Goal: Entertainment & Leisure: Browse casually

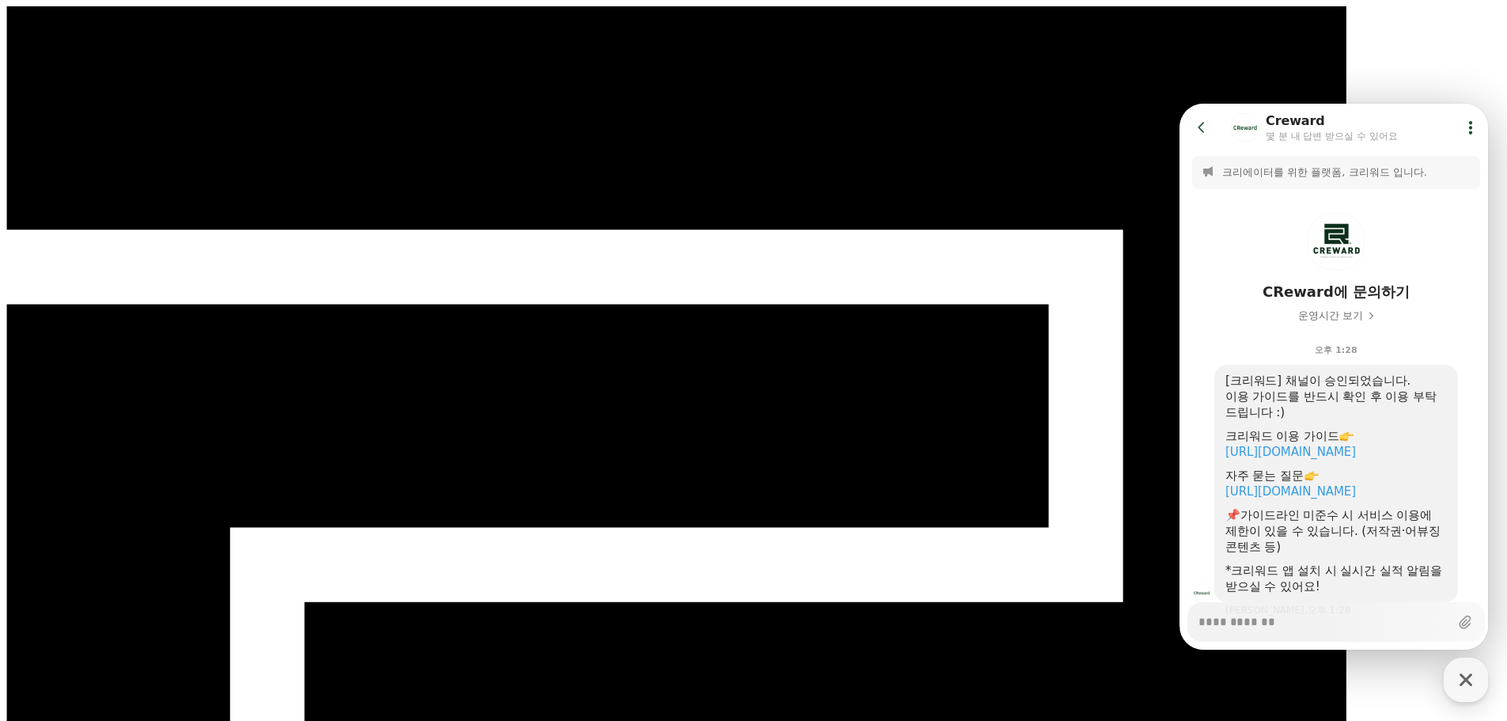
scroll to position [63, 0]
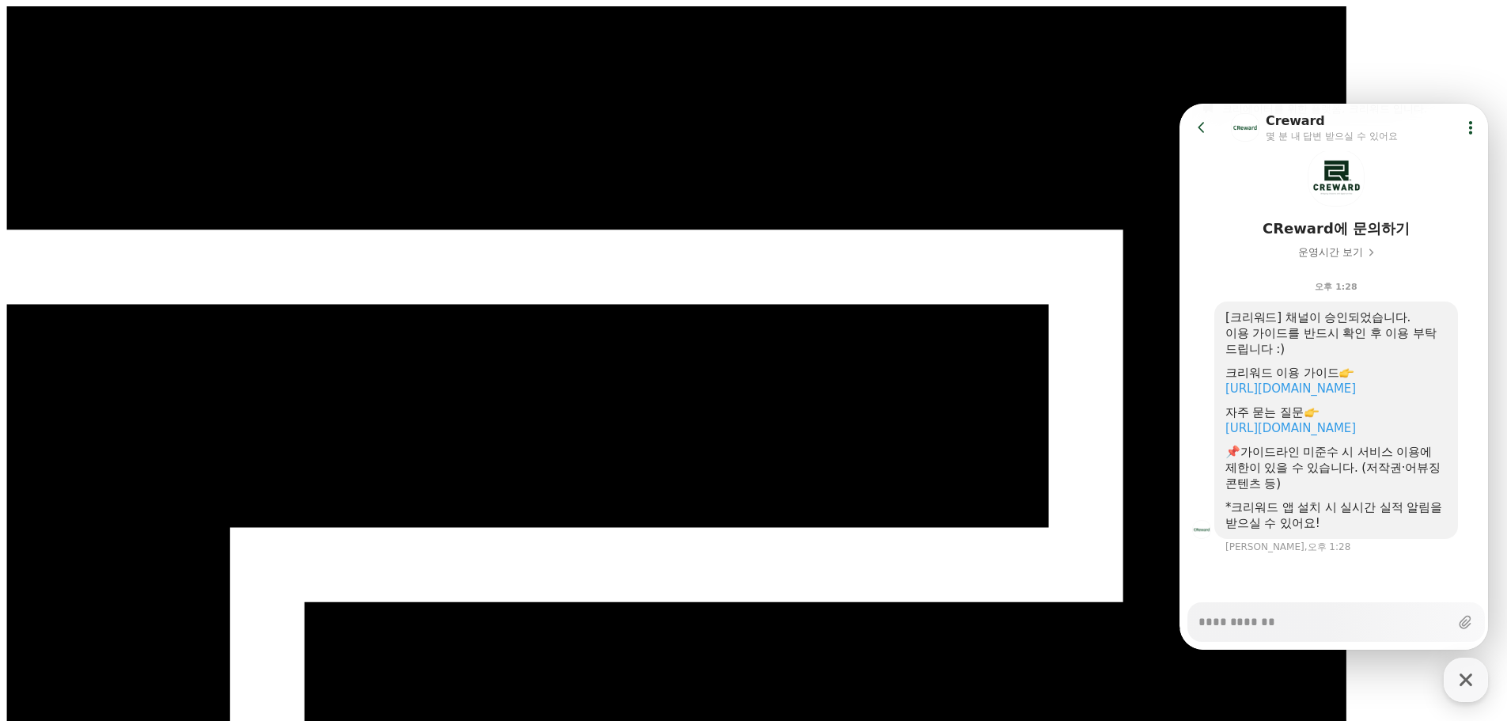
click at [1203, 134] on icon at bounding box center [1202, 127] width 16 height 16
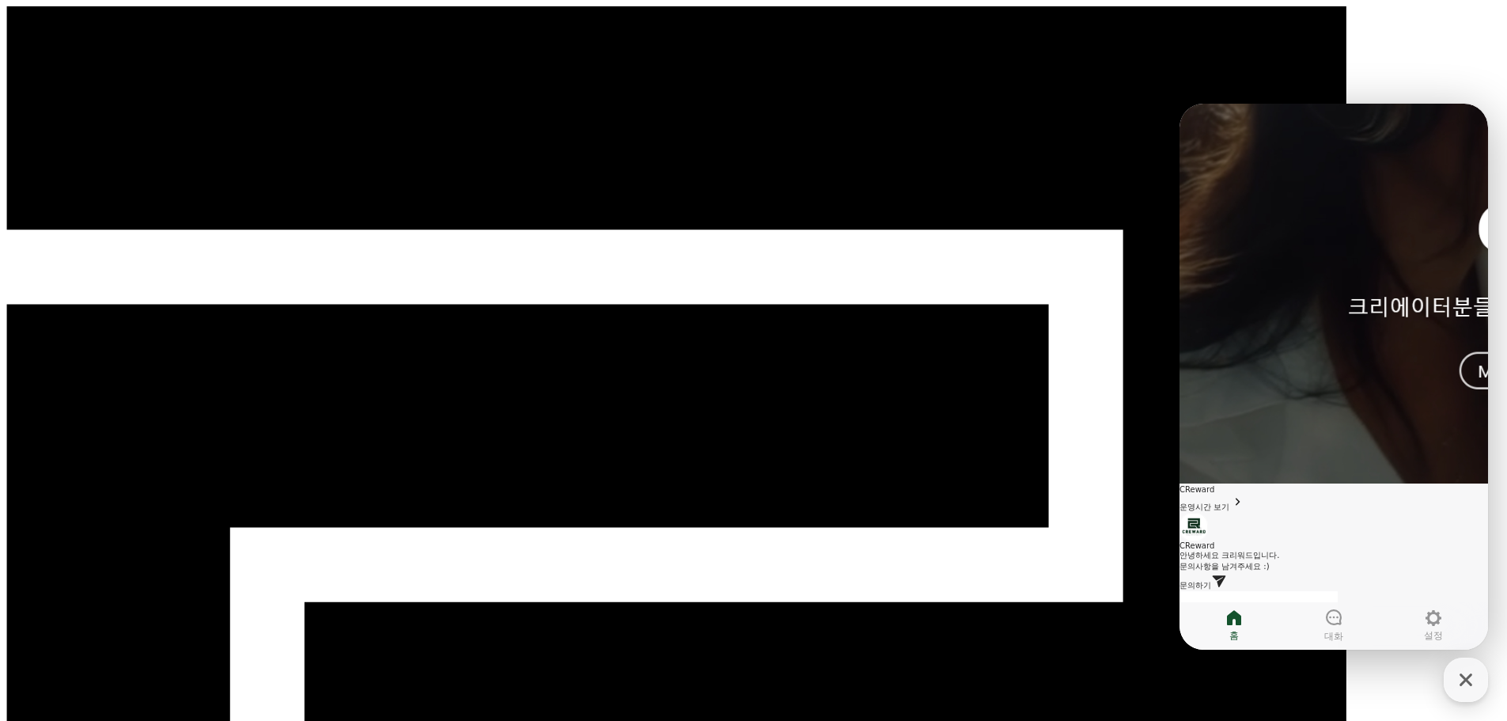
click at [1466, 679] on icon "button" at bounding box center [1465, 679] width 13 height 13
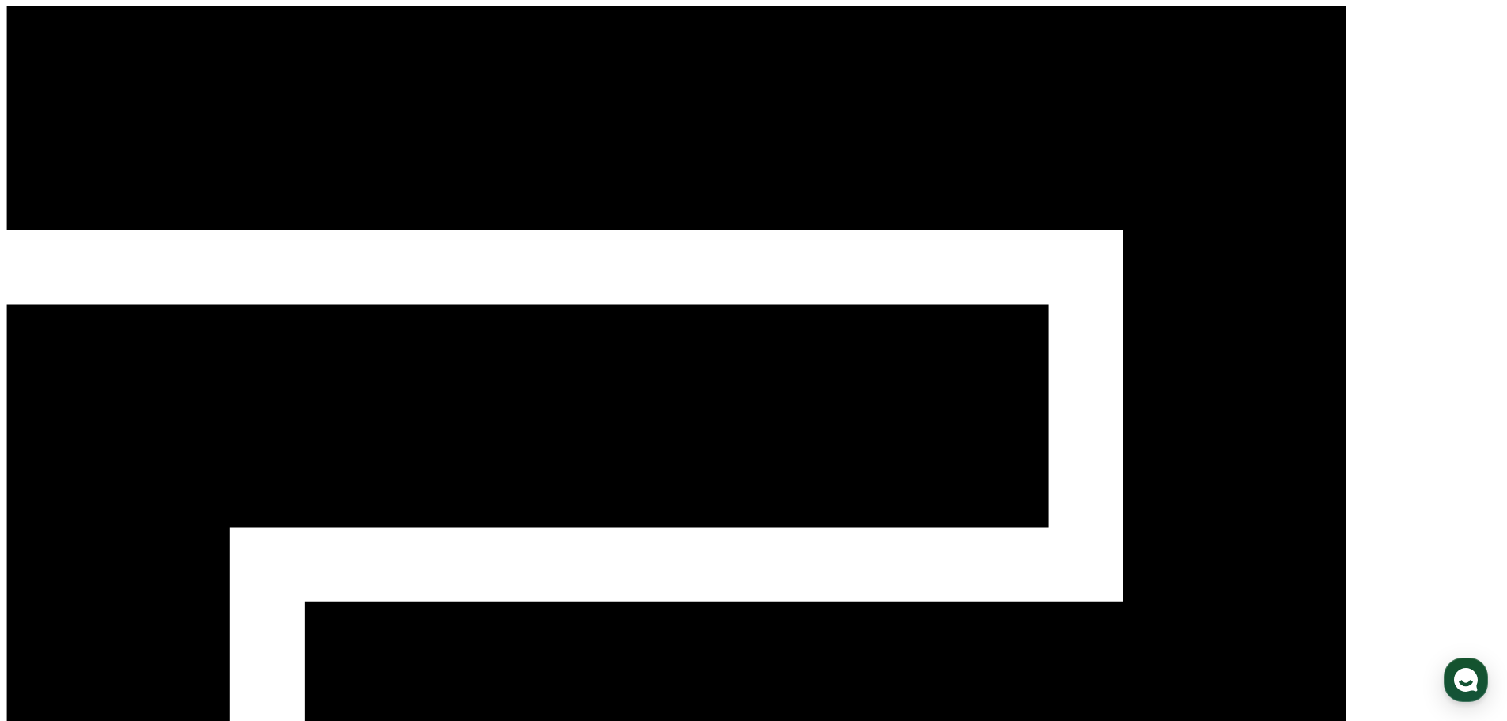
select select "**********"
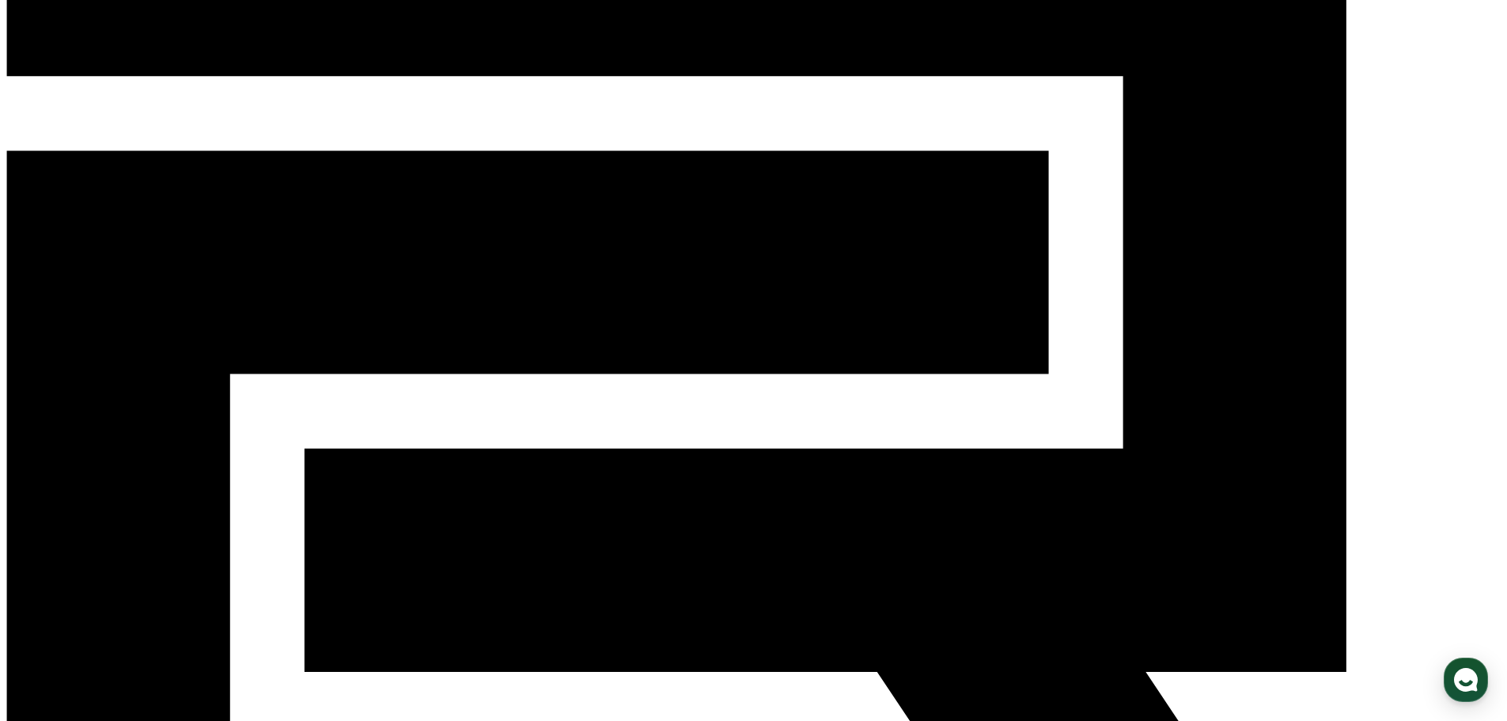
scroll to position [237, 0]
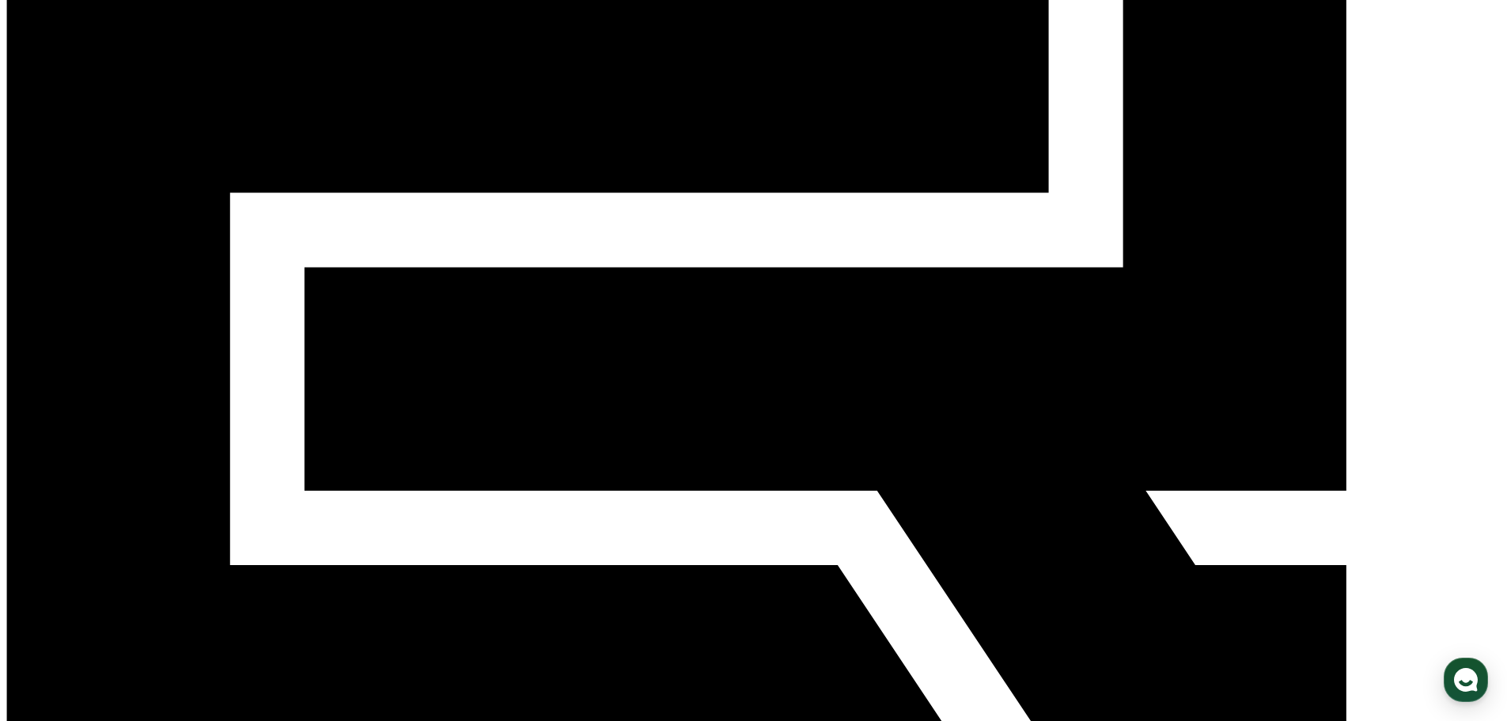
scroll to position [255, 0]
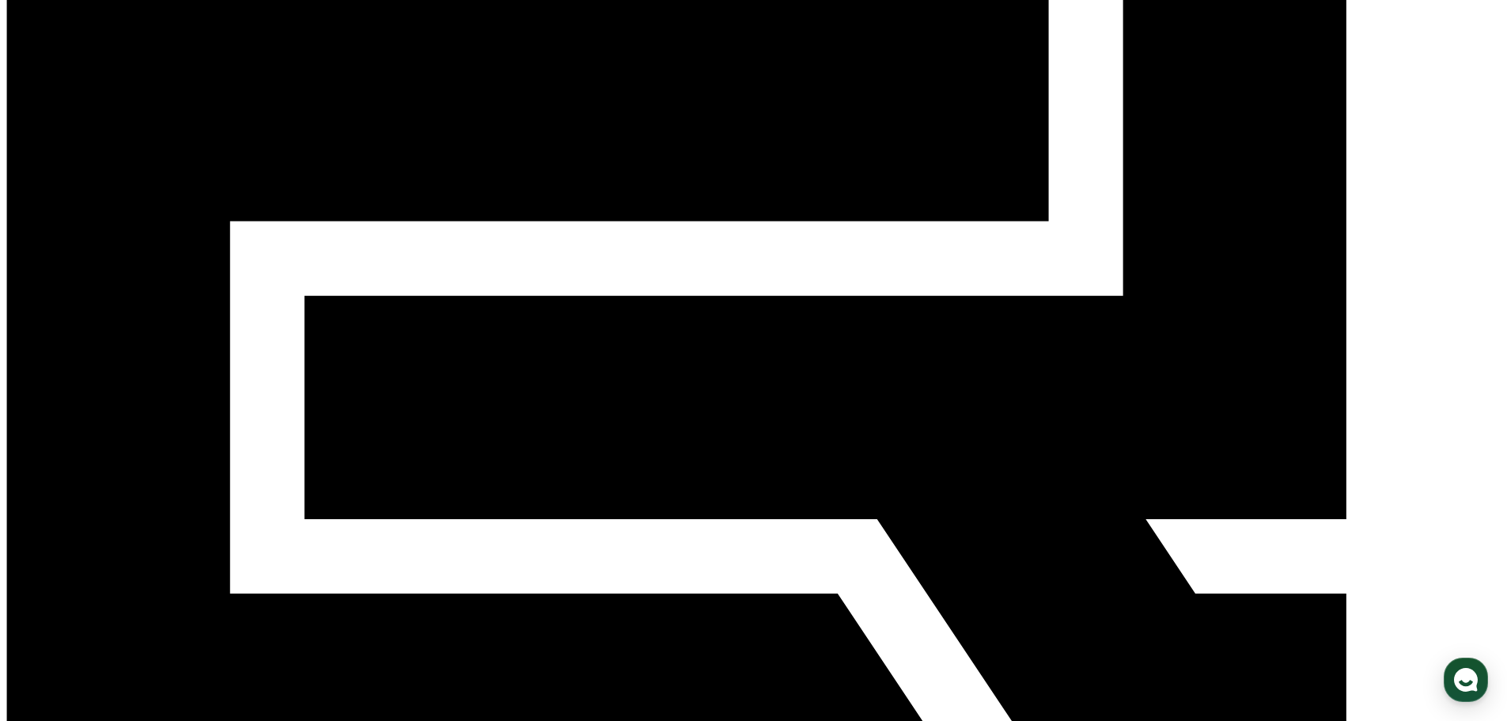
scroll to position [271, 0]
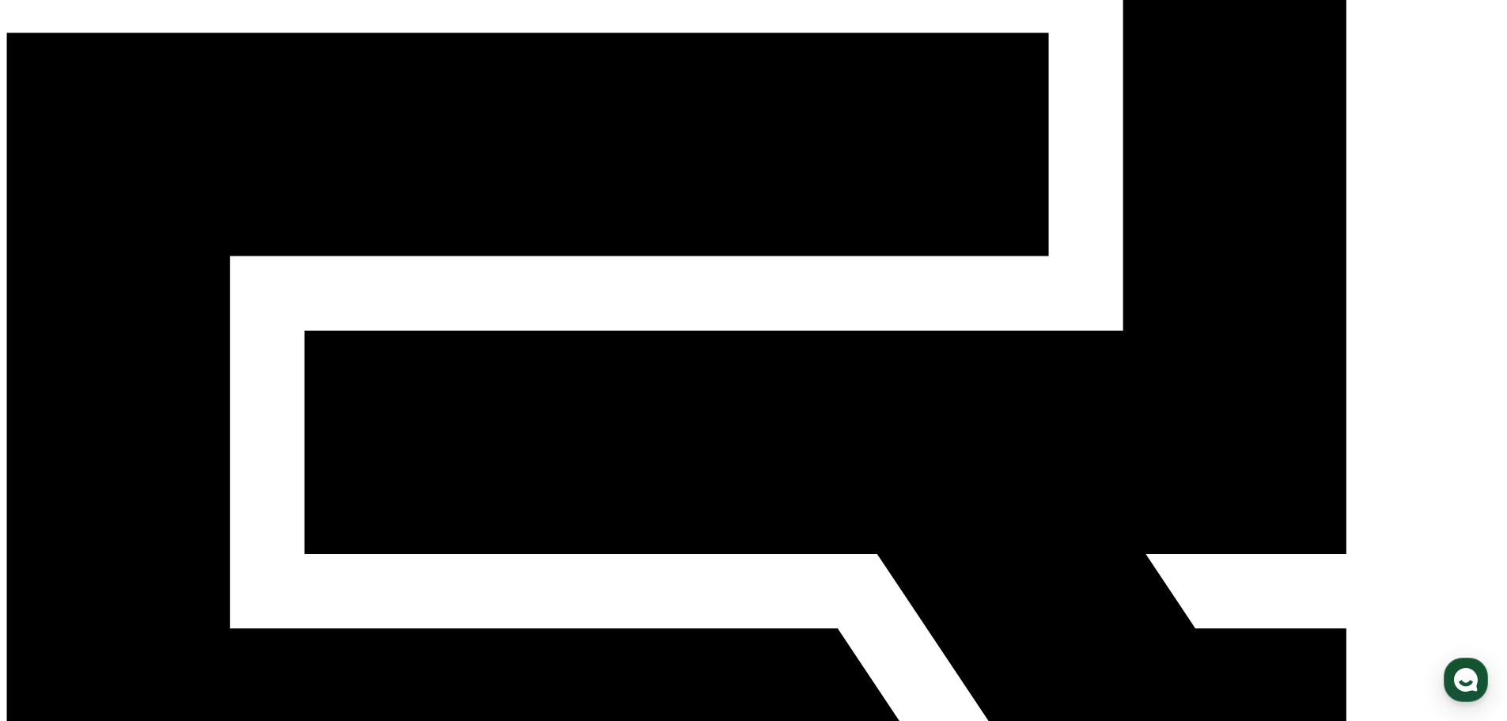
drag, startPoint x: 1273, startPoint y: 584, endPoint x: 1242, endPoint y: 596, distance: 34.1
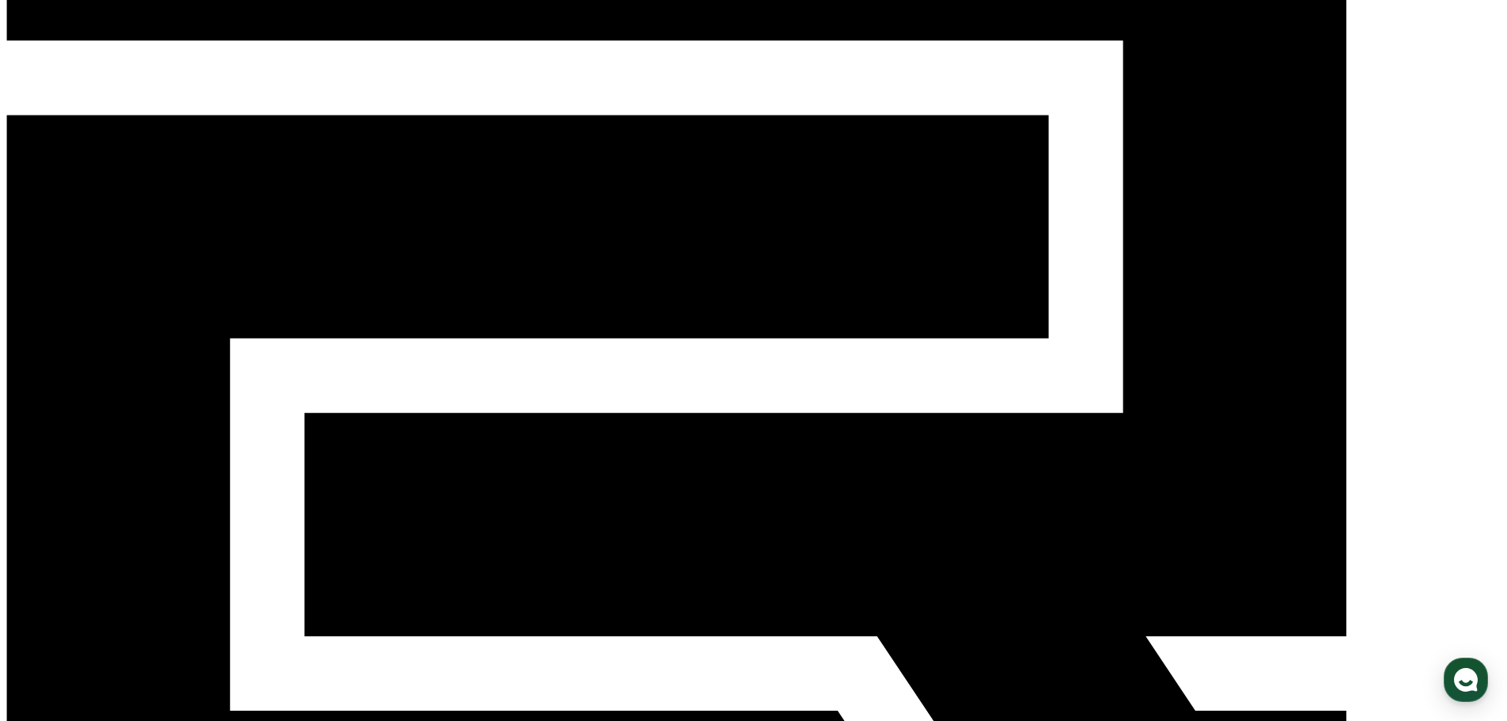
scroll to position [192, 0]
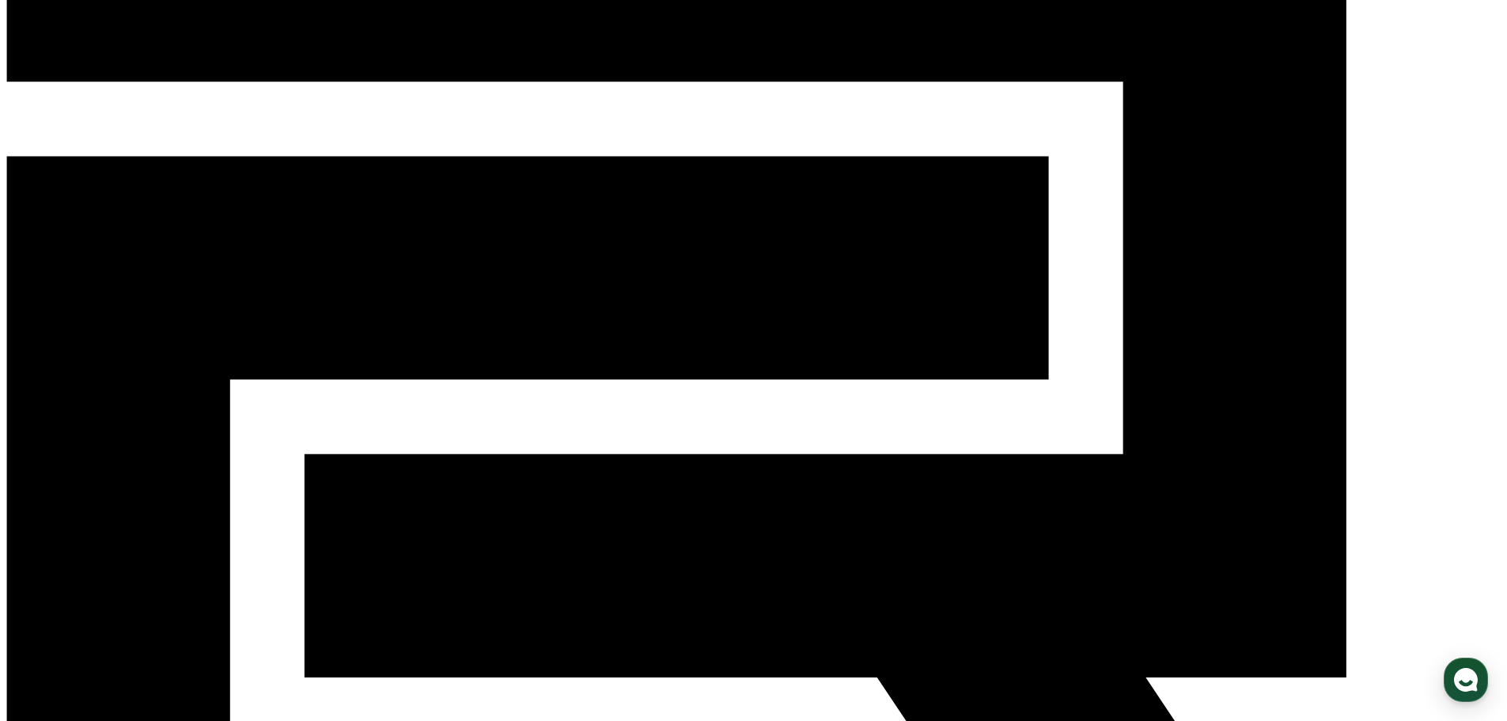
scroll to position [350, 0]
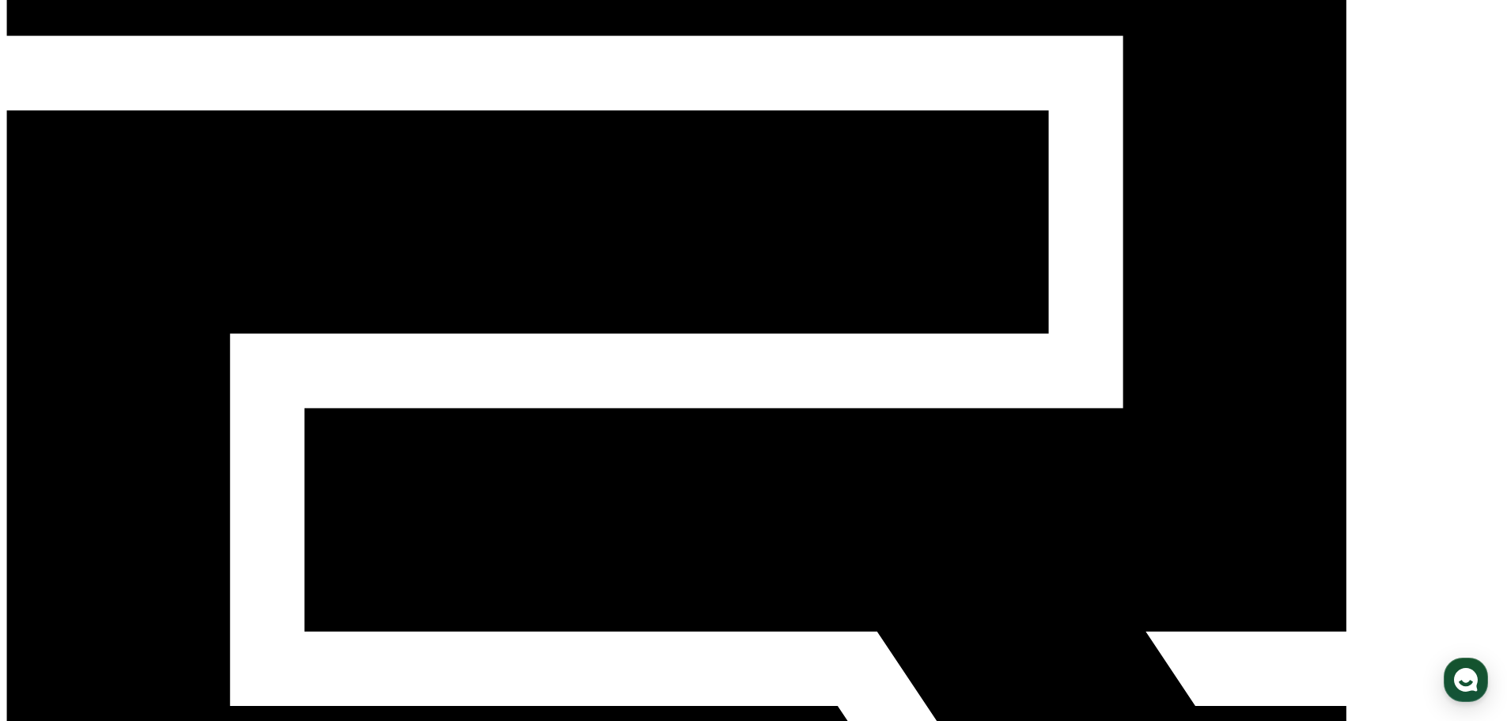
scroll to position [192, 0]
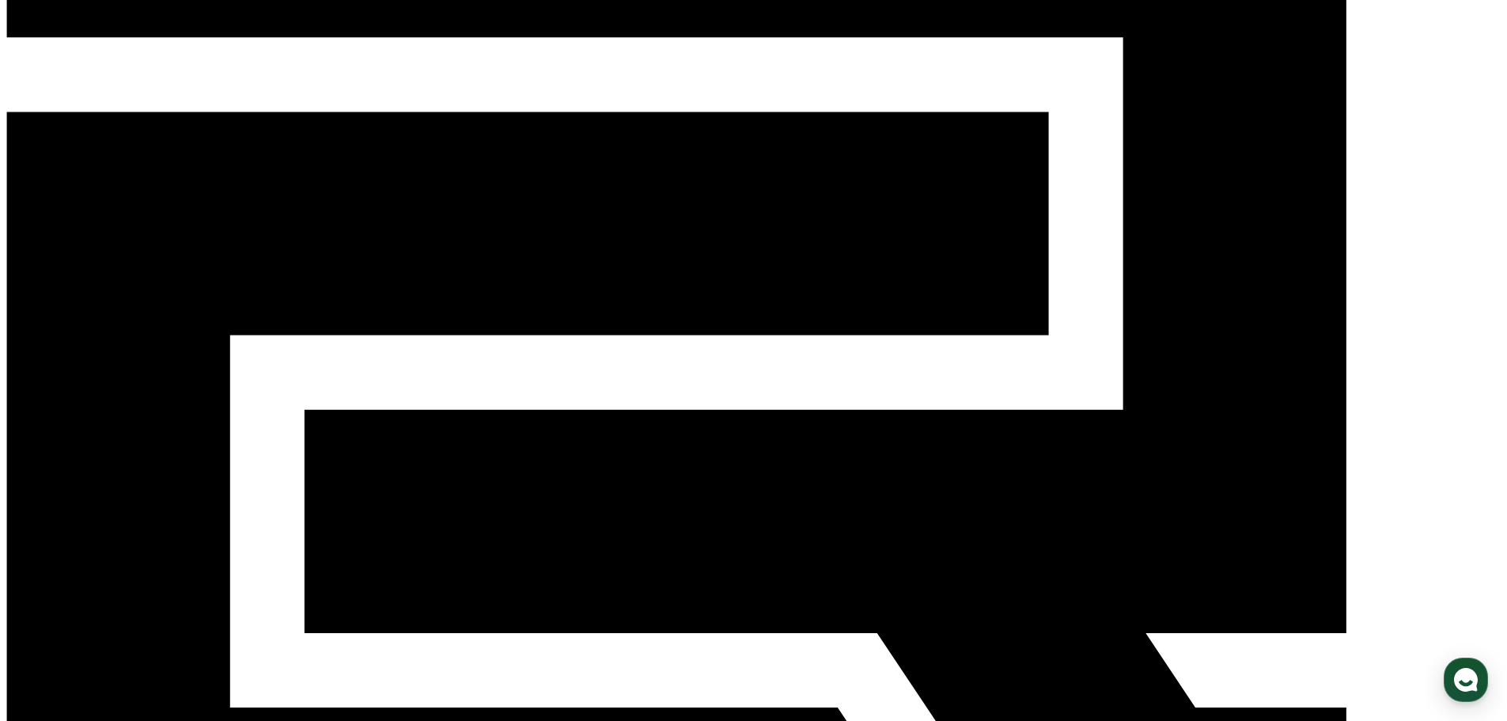
drag, startPoint x: 891, startPoint y: 556, endPoint x: 969, endPoint y: 546, distance: 79.0
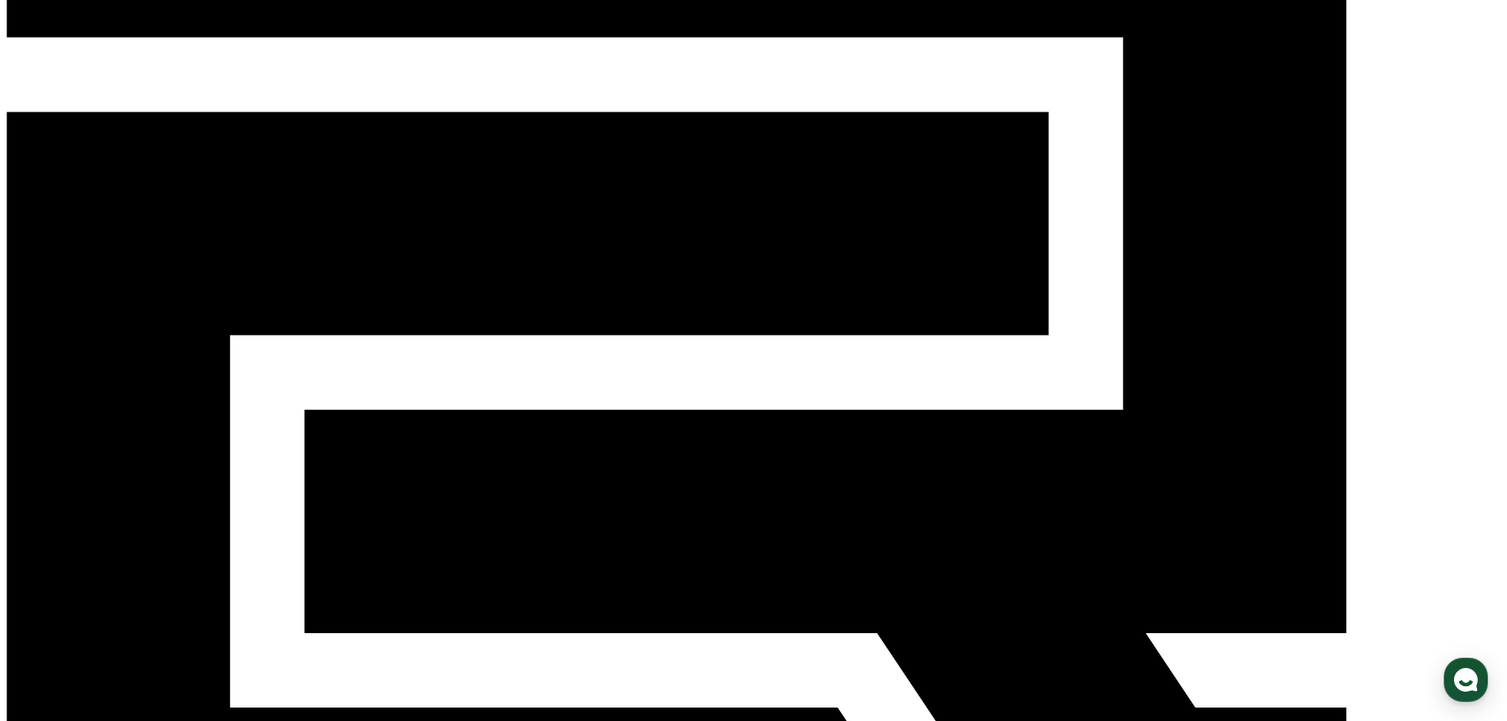
drag, startPoint x: 933, startPoint y: 610, endPoint x: 949, endPoint y: 608, distance: 15.9
